Goal: Obtain resource: Download file/media

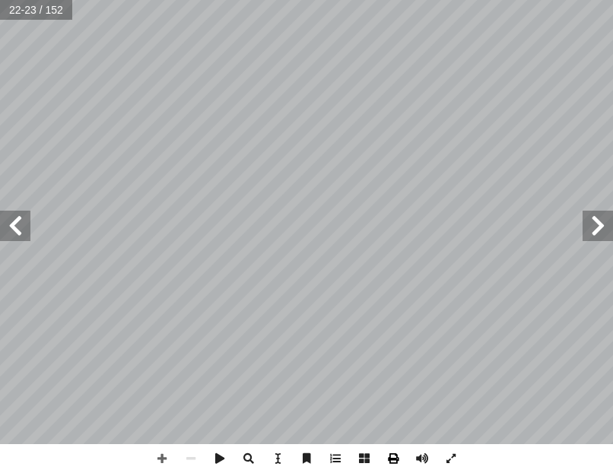
click at [395, 457] on span at bounding box center [393, 458] width 29 height 29
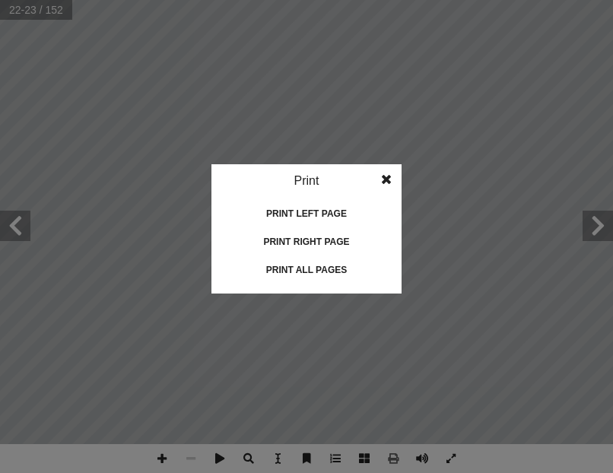
click at [335, 214] on div "Print left page" at bounding box center [306, 213] width 152 height 24
click at [338, 269] on div "Print all pages" at bounding box center [306, 270] width 152 height 24
click at [328, 240] on div "Print right page" at bounding box center [306, 242] width 152 height 24
click at [389, 177] on span at bounding box center [386, 179] width 27 height 30
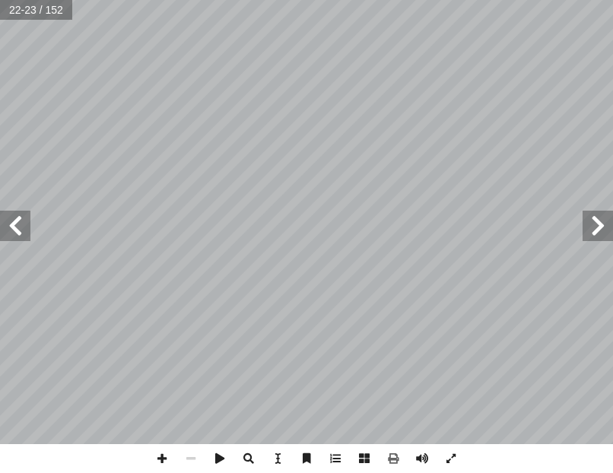
drag, startPoint x: 389, startPoint y: 177, endPoint x: 278, endPoint y: 457, distance: 301.0
click at [278, 457] on span at bounding box center [277, 458] width 29 height 29
click at [331, 461] on span at bounding box center [335, 458] width 29 height 29
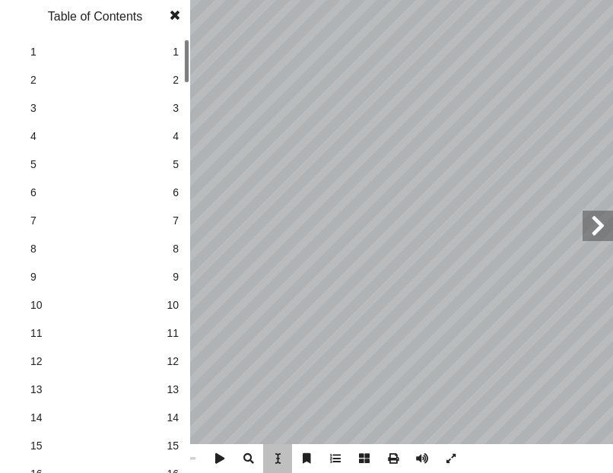
click at [331, 461] on span at bounding box center [335, 458] width 29 height 29
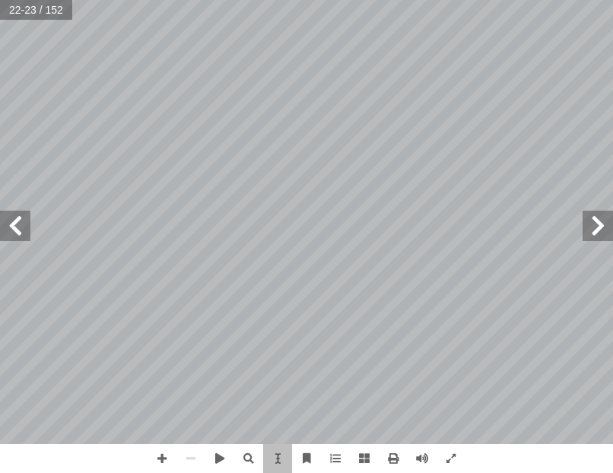
click at [601, 217] on span at bounding box center [597, 226] width 30 height 30
click at [600, 218] on span at bounding box center [597, 226] width 30 height 30
click at [595, 218] on span at bounding box center [597, 226] width 30 height 30
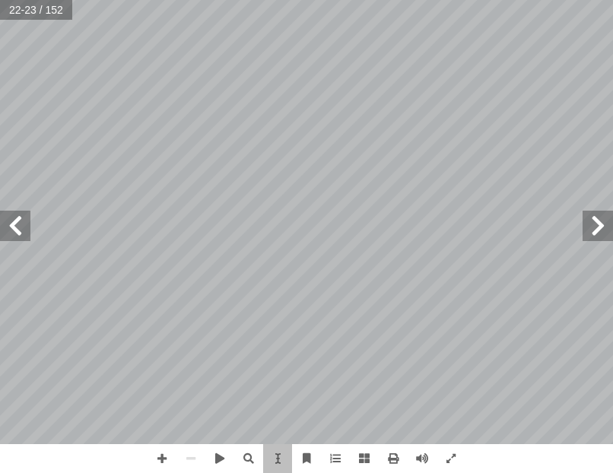
click at [595, 218] on span at bounding box center [597, 226] width 30 height 30
click at [594, 217] on span at bounding box center [597, 226] width 30 height 30
click at [593, 217] on span at bounding box center [597, 226] width 30 height 30
click at [394, 455] on span at bounding box center [393, 458] width 29 height 29
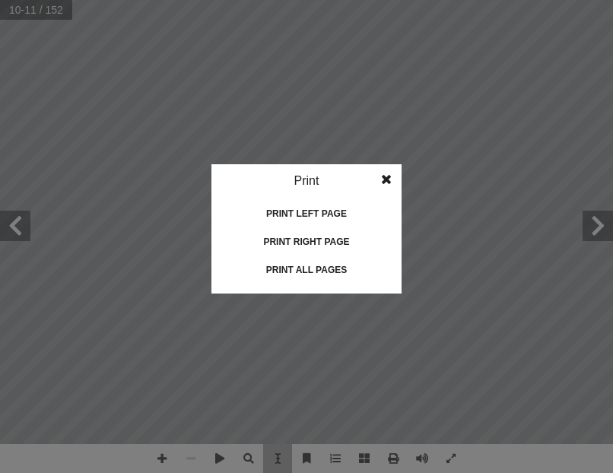
click at [302, 212] on div "Print left page" at bounding box center [306, 213] width 152 height 24
